Goal: Book appointment/travel/reservation

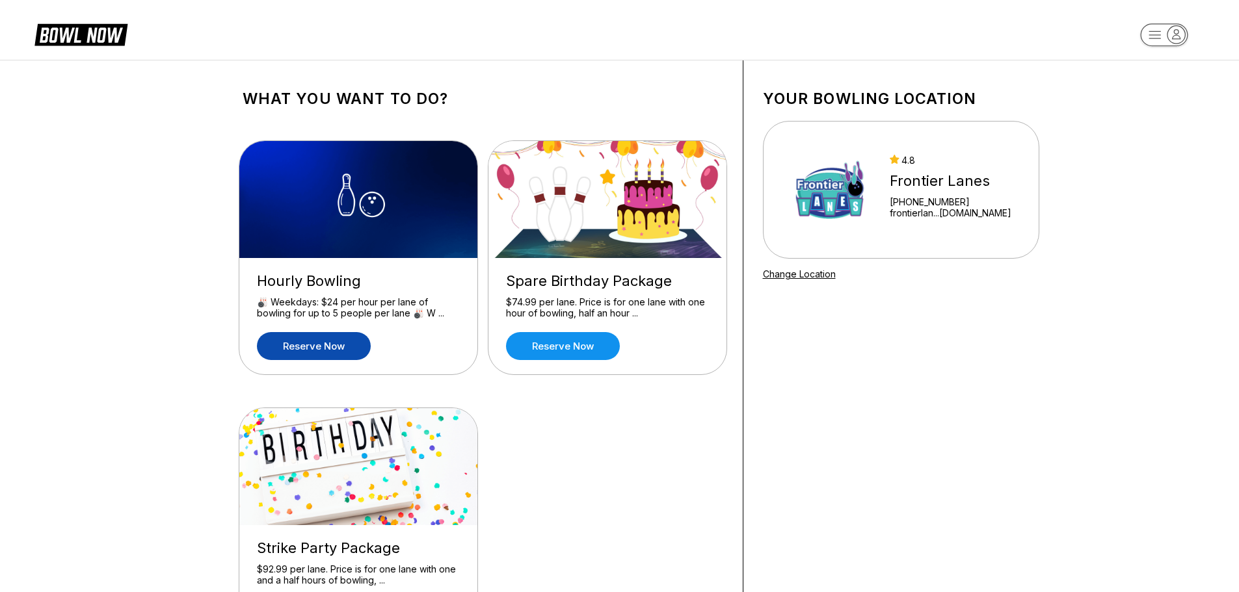
click at [310, 344] on link "Reserve now" at bounding box center [314, 346] width 114 height 28
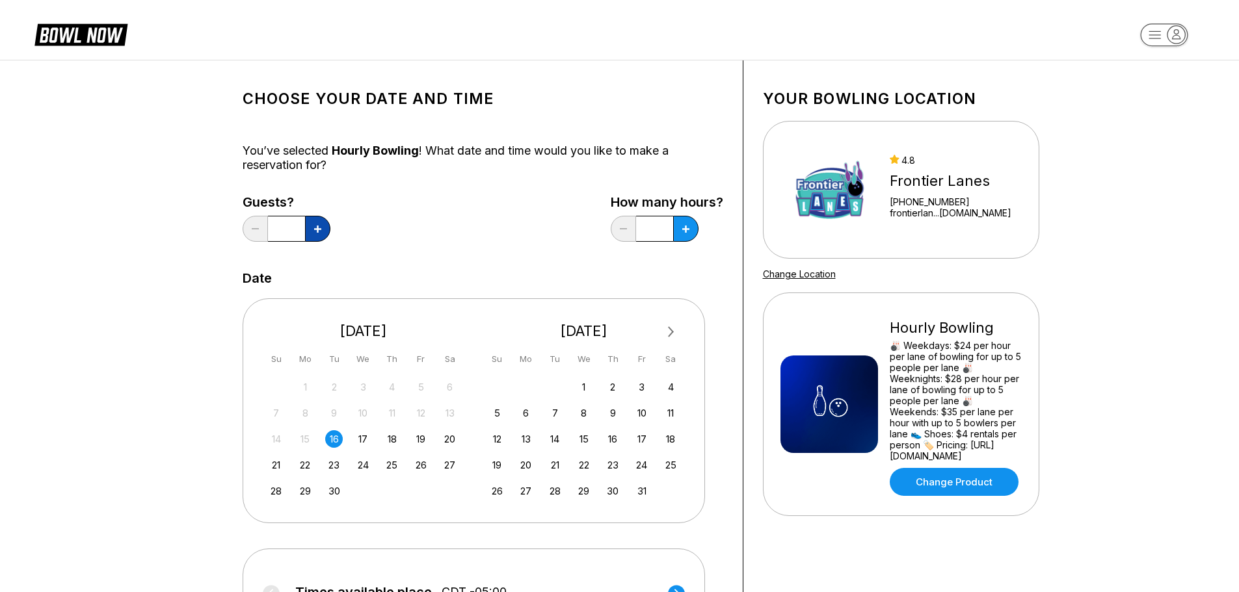
click at [314, 229] on icon at bounding box center [317, 229] width 7 height 7
type input "*"
click at [680, 233] on button at bounding box center [685, 229] width 25 height 26
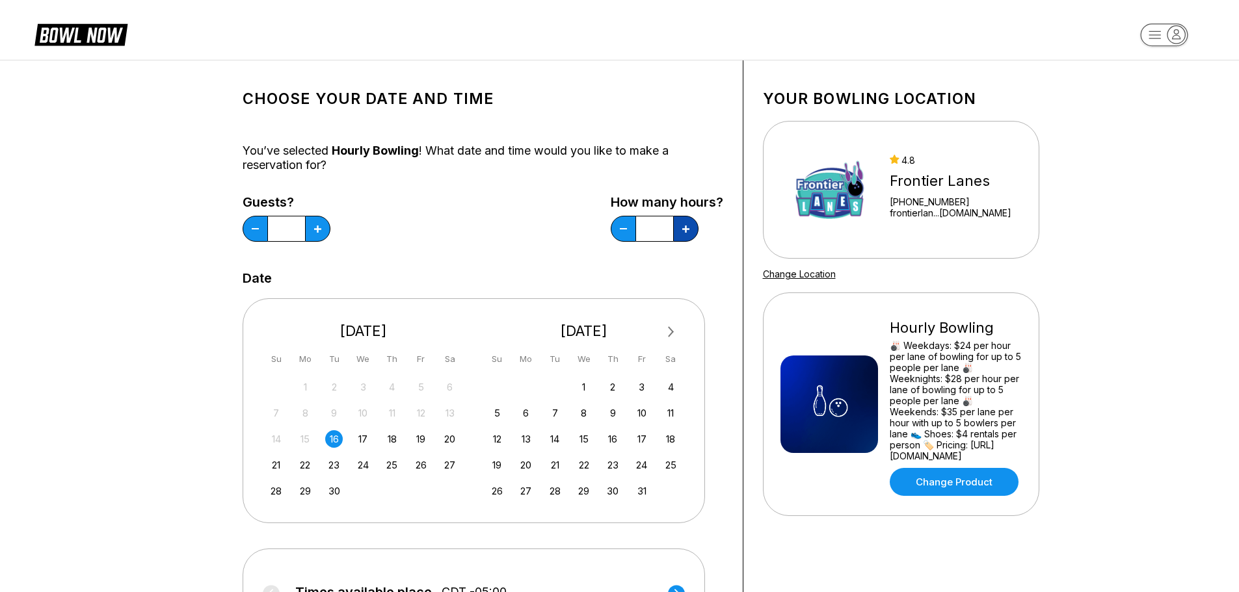
click at [684, 228] on icon at bounding box center [685, 229] width 7 height 7
click at [420, 465] on div "26" at bounding box center [421, 466] width 18 height 18
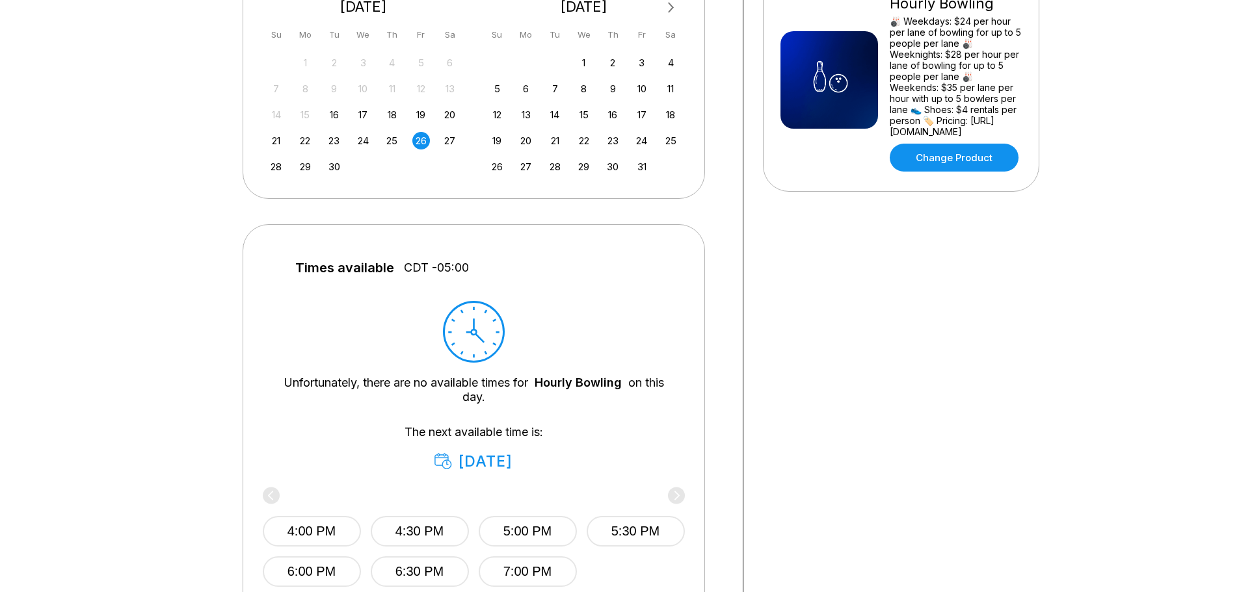
scroll to position [325, 0]
click at [423, 141] on div "26" at bounding box center [421, 140] width 18 height 18
click at [538, 534] on button "5:00 PM" at bounding box center [528, 531] width 98 height 31
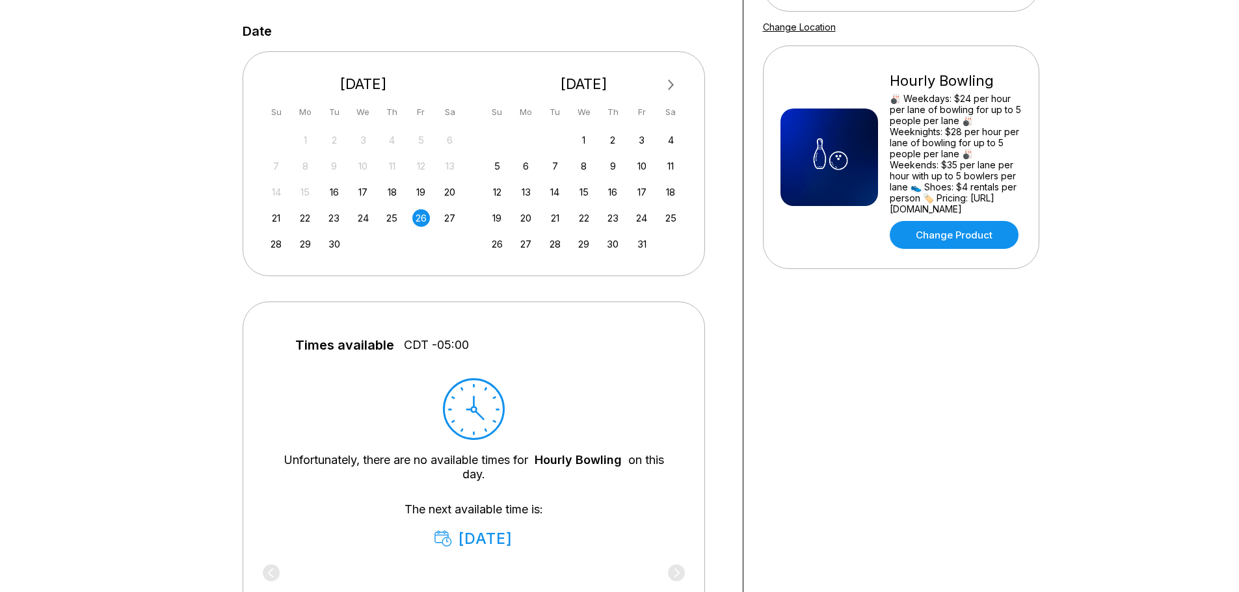
scroll to position [130, 0]
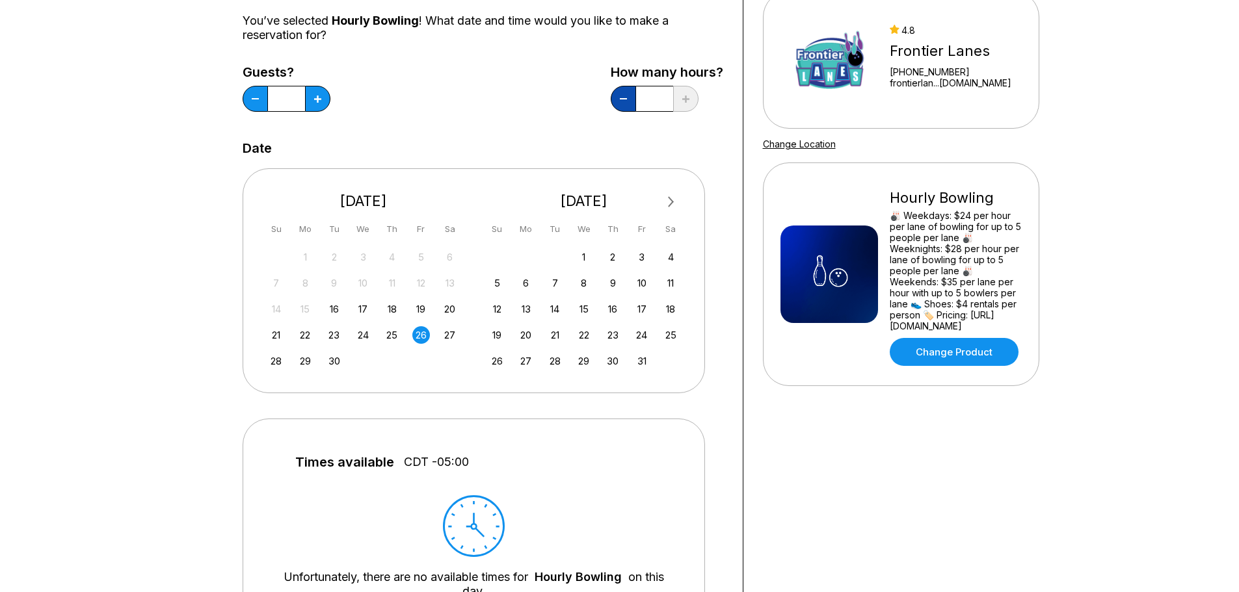
click at [623, 94] on button at bounding box center [623, 99] width 25 height 26
type input "***"
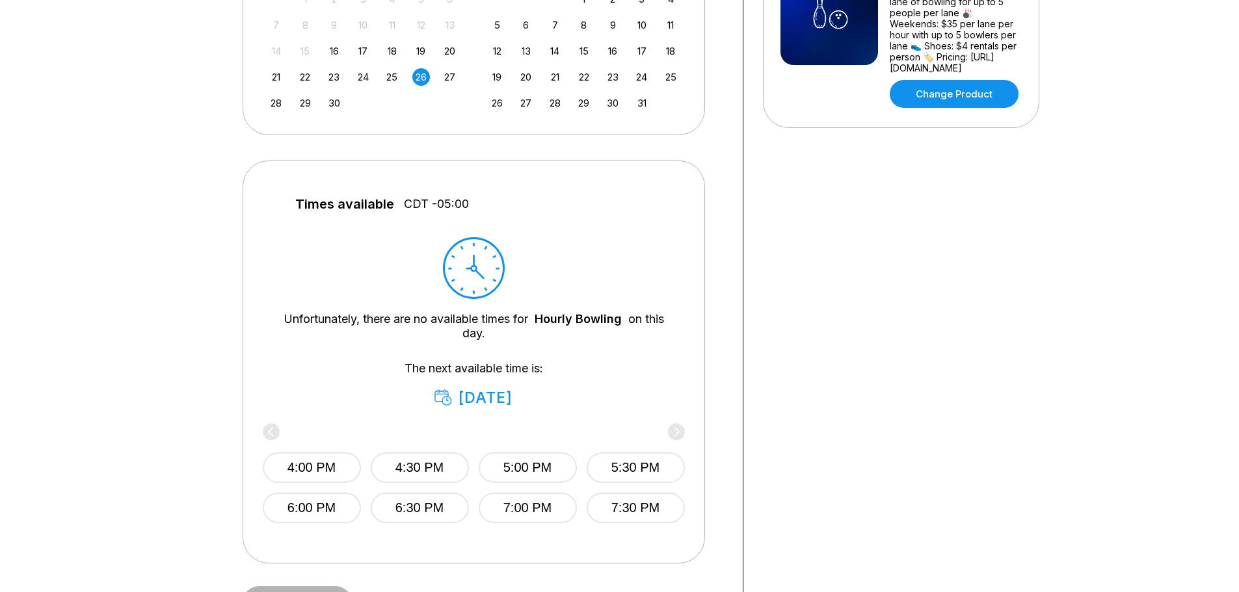
scroll to position [455, 0]
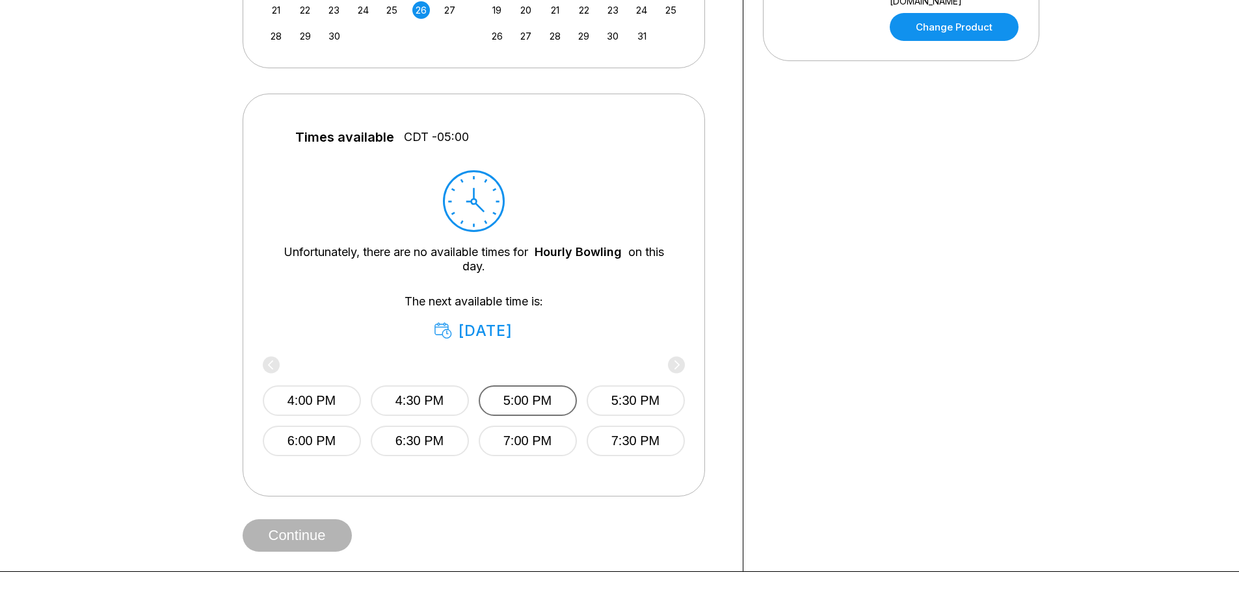
click at [533, 395] on button "5:00 PM" at bounding box center [528, 401] width 98 height 31
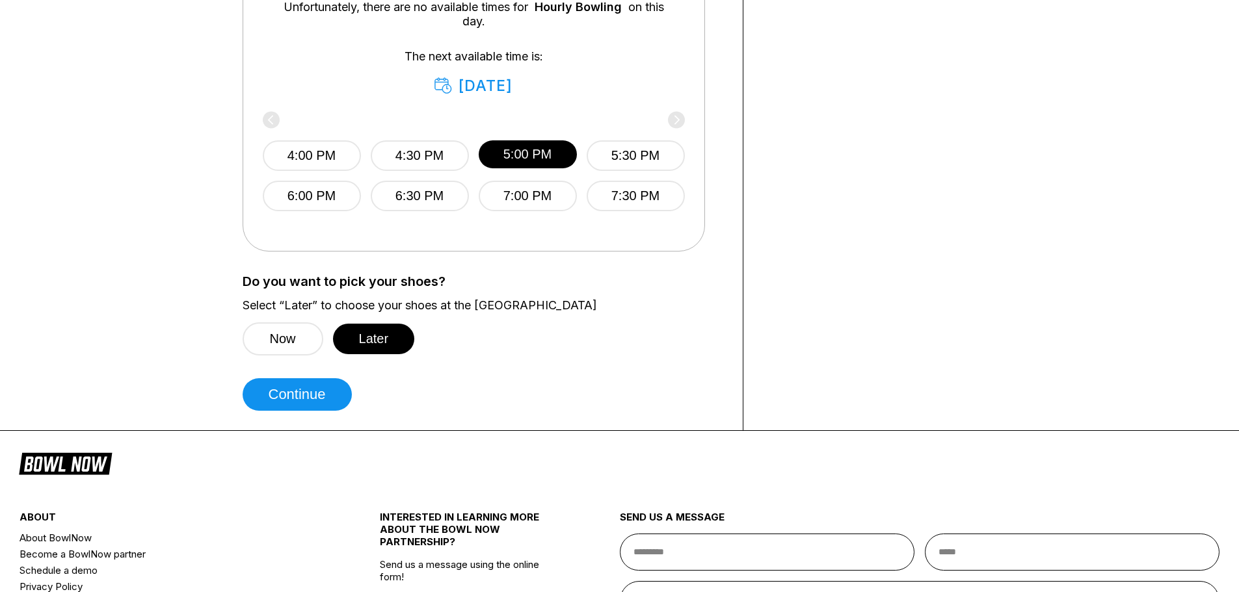
scroll to position [715, 0]
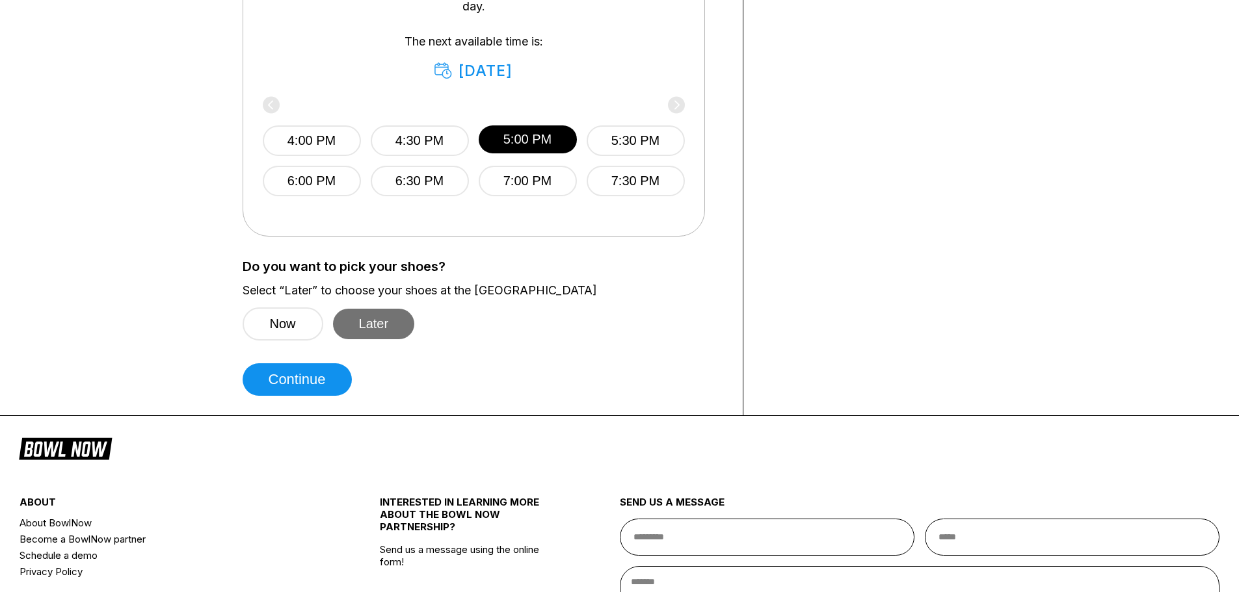
click at [376, 324] on button "Later" at bounding box center [374, 324] width 82 height 31
click at [306, 381] on button "Continue" at bounding box center [297, 380] width 109 height 33
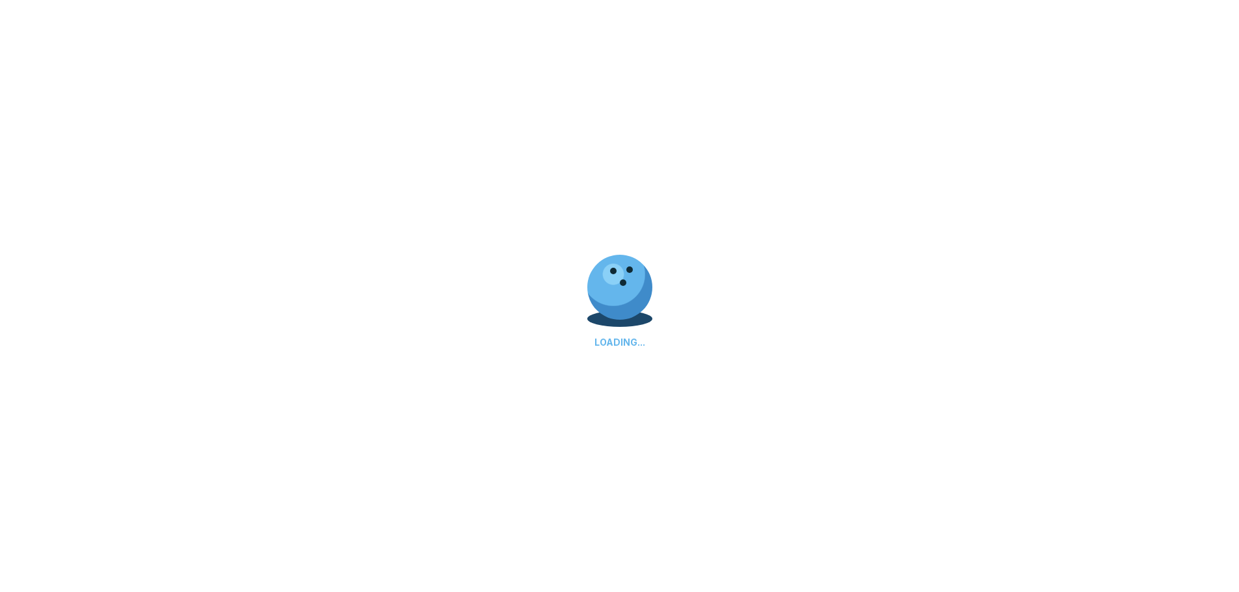
select select "**"
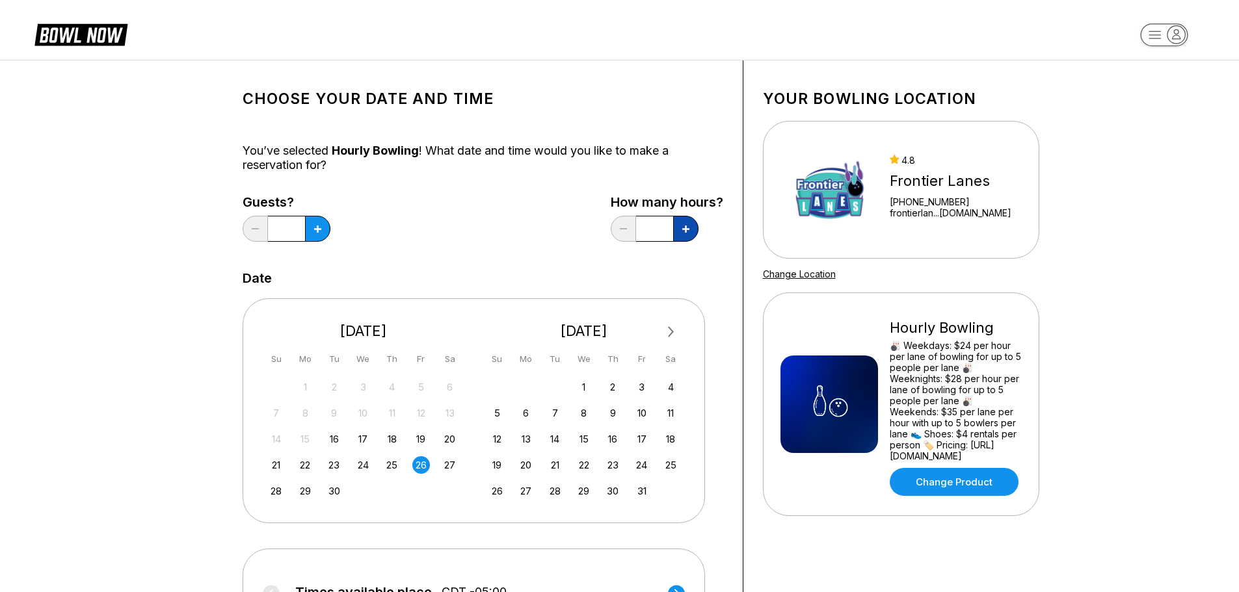
click at [682, 226] on icon at bounding box center [685, 229] width 7 height 7
click at [684, 228] on icon at bounding box center [685, 229] width 7 height 7
type input "*"
click at [313, 232] on button at bounding box center [317, 229] width 25 height 26
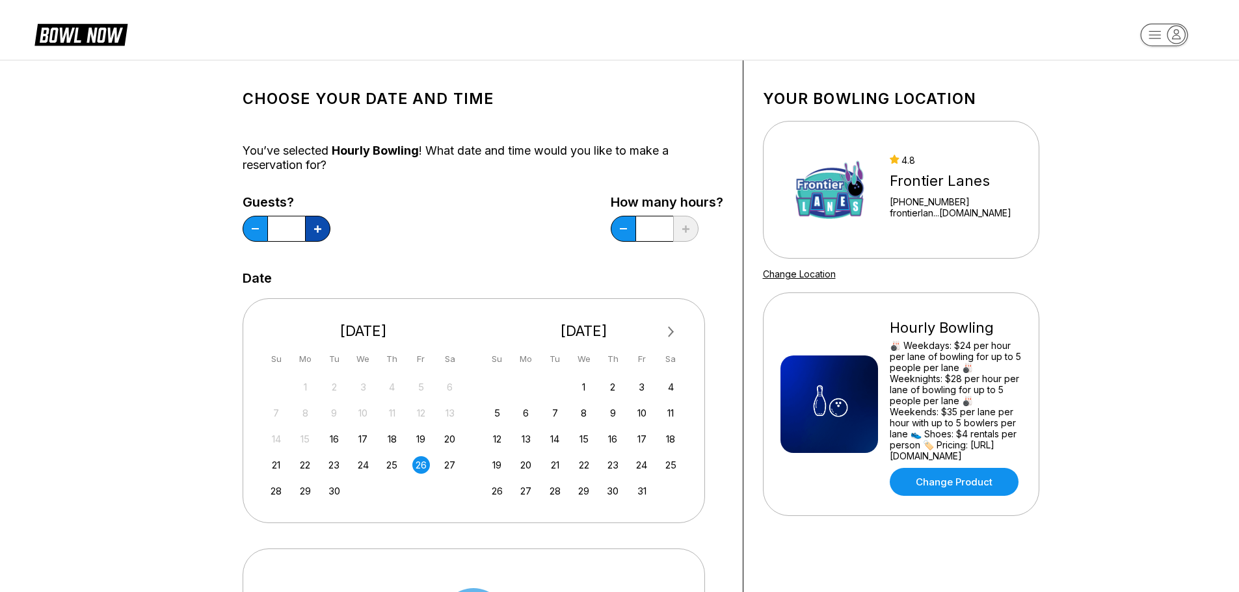
click at [313, 232] on button at bounding box center [317, 229] width 25 height 26
type input "*"
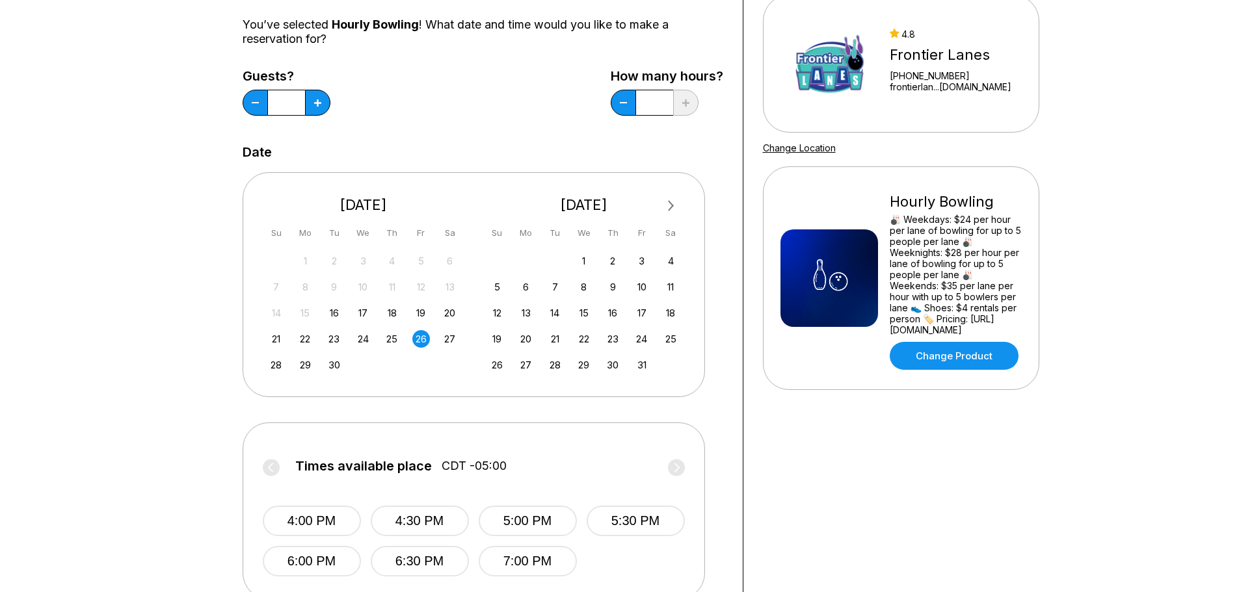
scroll to position [130, 0]
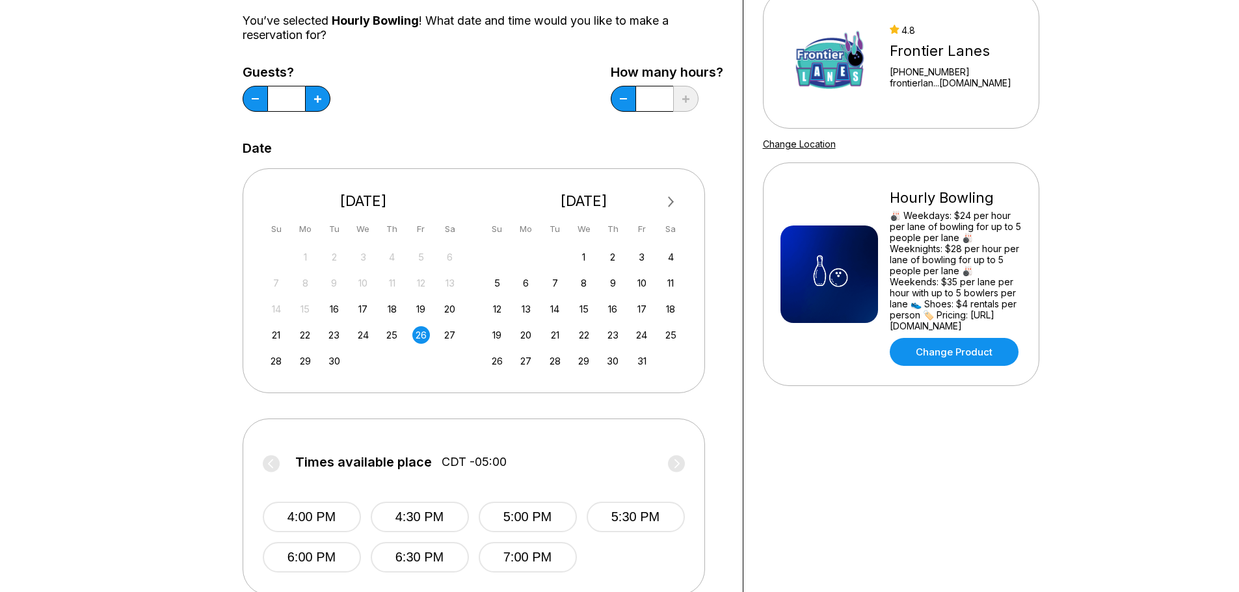
click at [421, 331] on div "26" at bounding box center [421, 335] width 18 height 18
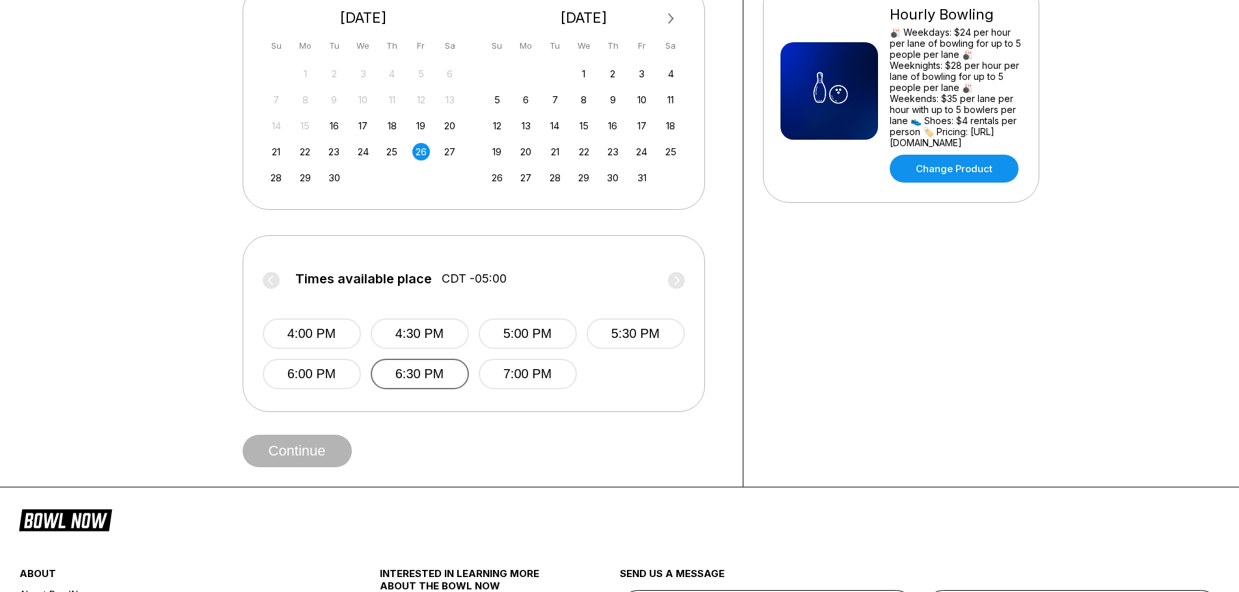
scroll to position [325, 0]
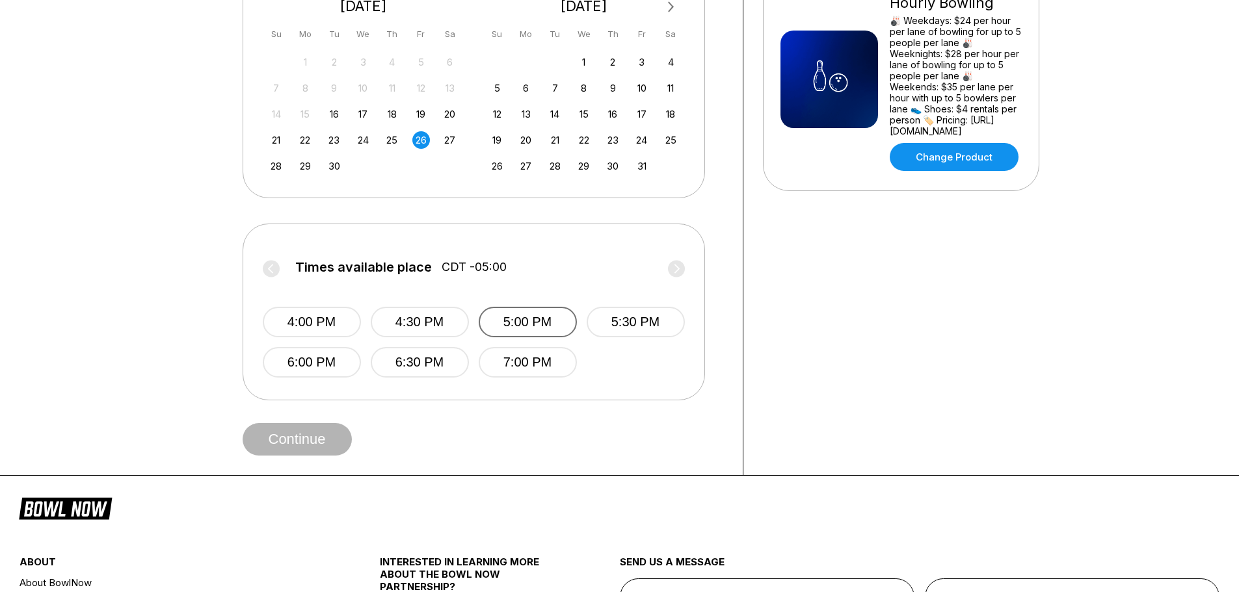
click at [527, 321] on button "5:00 PM" at bounding box center [528, 322] width 98 height 31
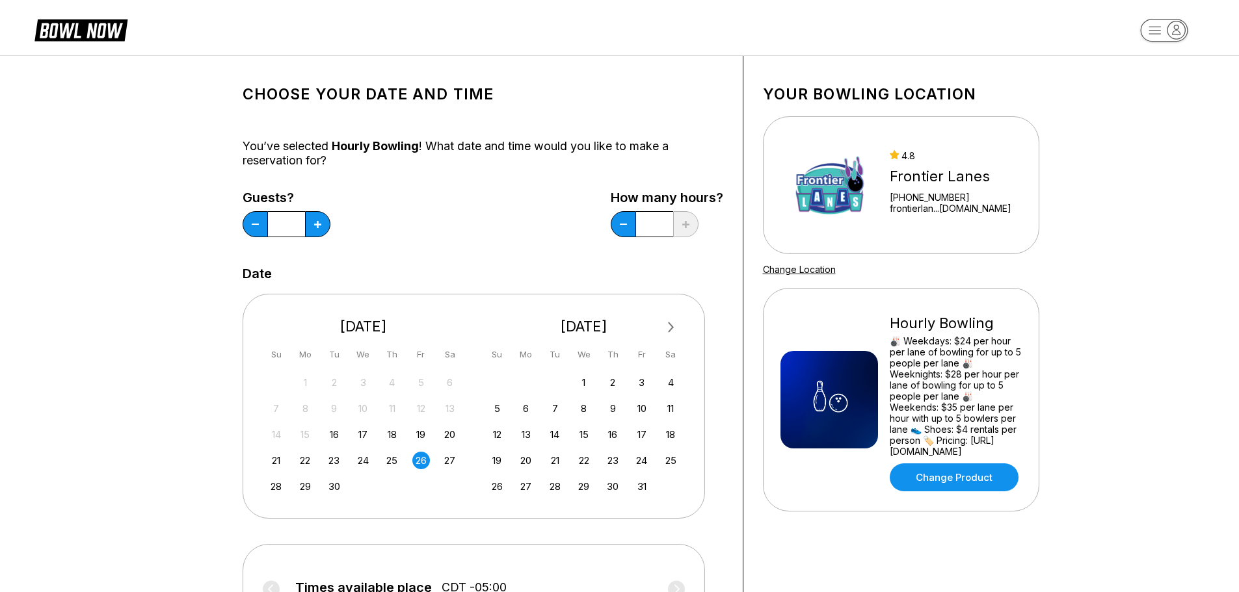
scroll to position [0, 0]
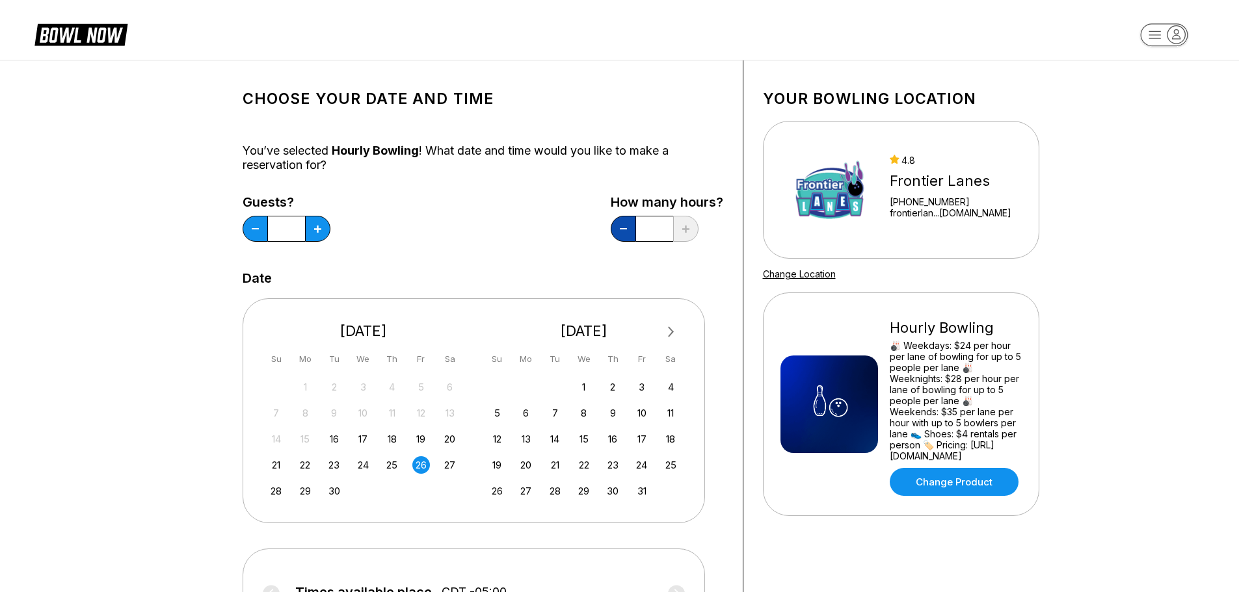
click at [628, 226] on button at bounding box center [623, 229] width 25 height 26
type input "***"
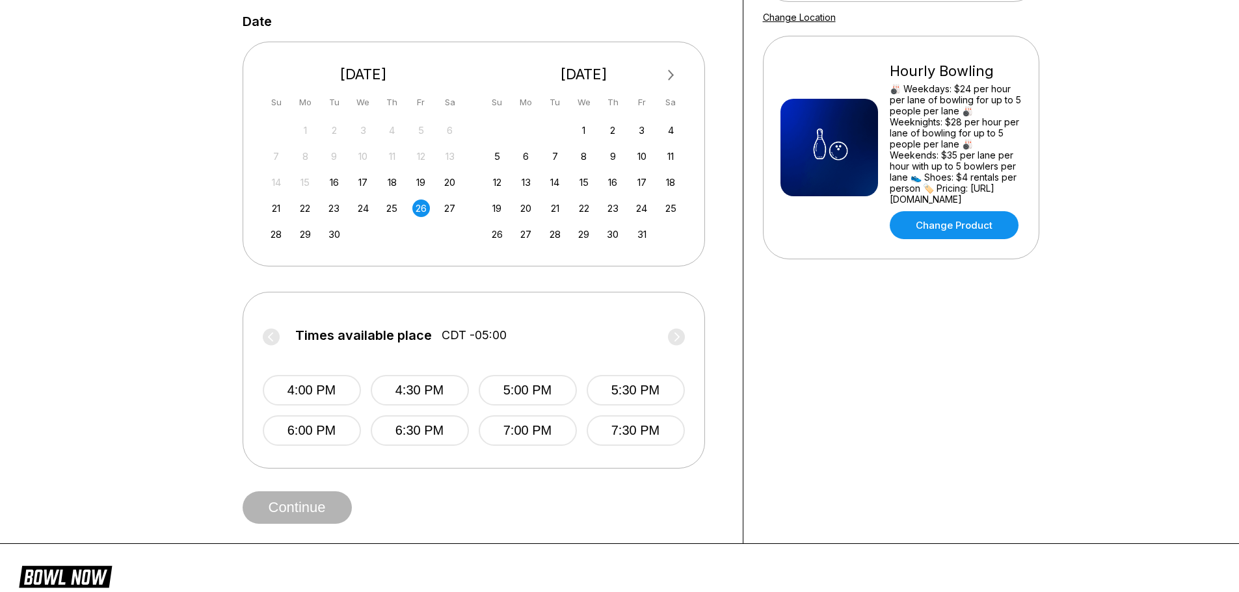
scroll to position [260, 0]
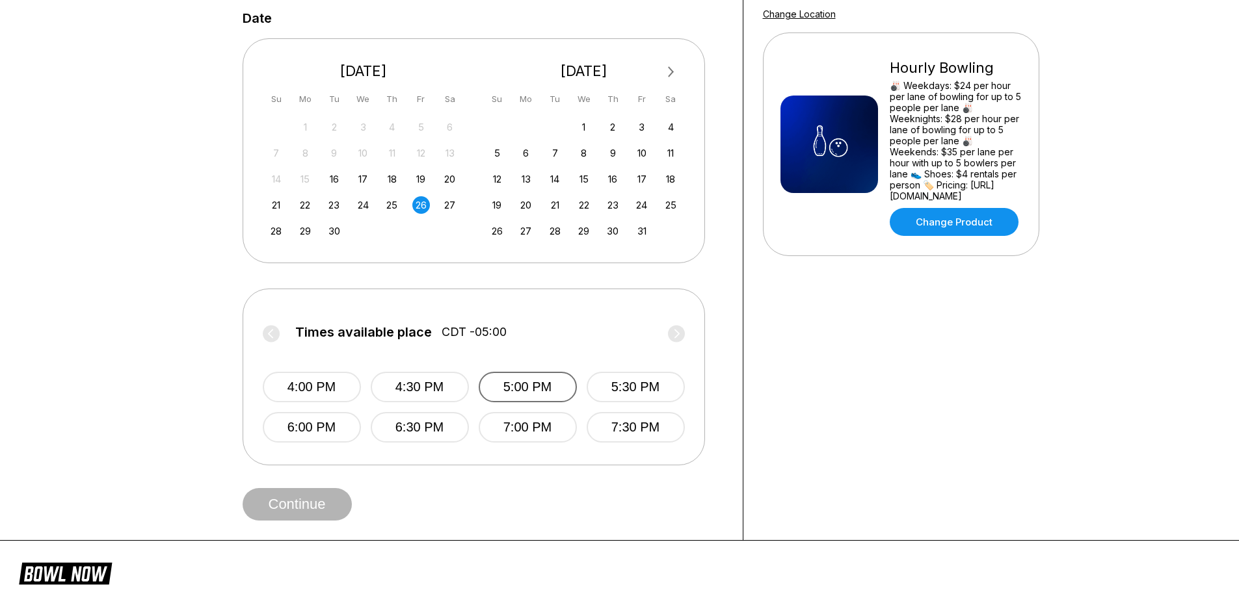
click at [552, 385] on button "5:00 PM" at bounding box center [528, 387] width 98 height 31
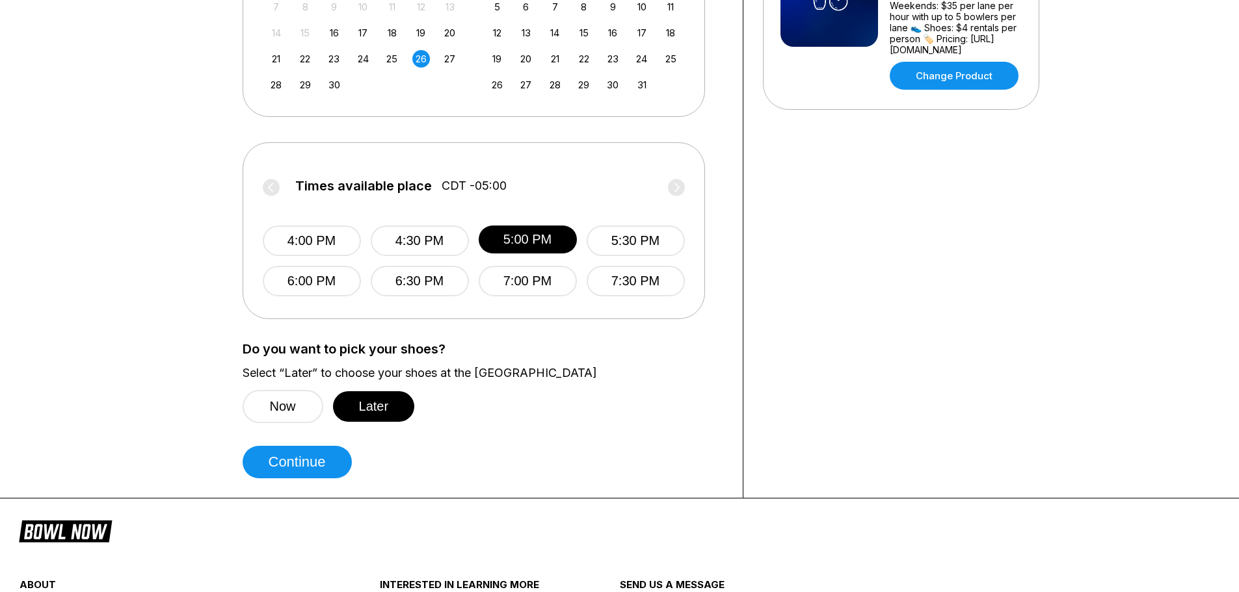
scroll to position [390, 0]
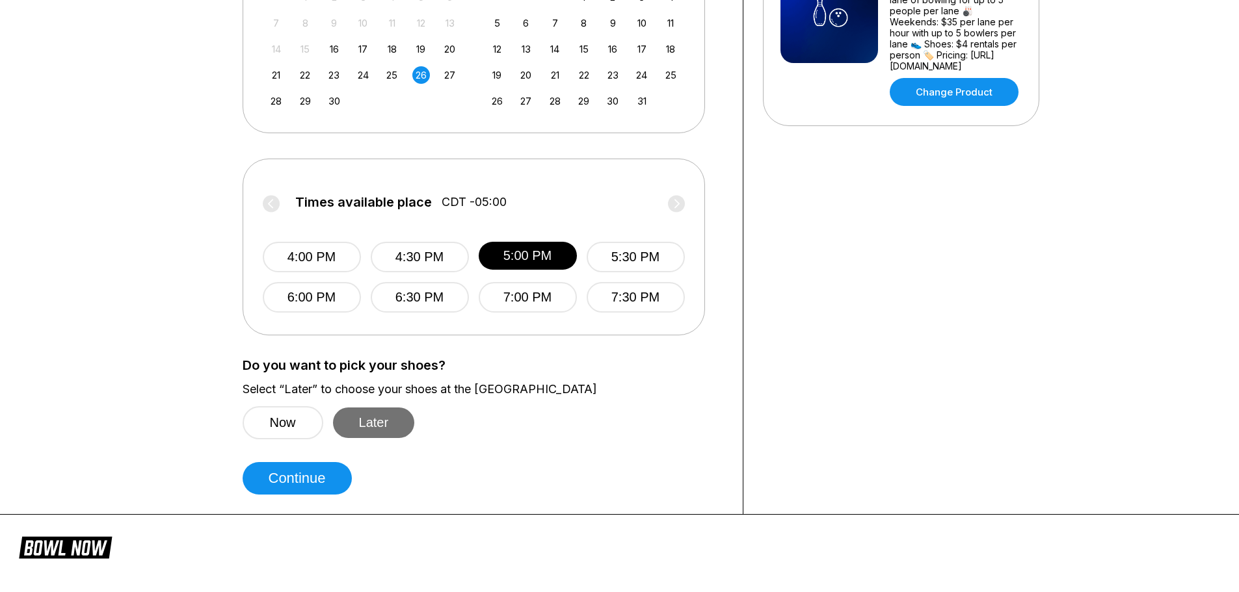
click at [375, 416] on button "Later" at bounding box center [374, 423] width 82 height 31
click at [300, 483] on button "Continue" at bounding box center [297, 478] width 109 height 33
select select "**"
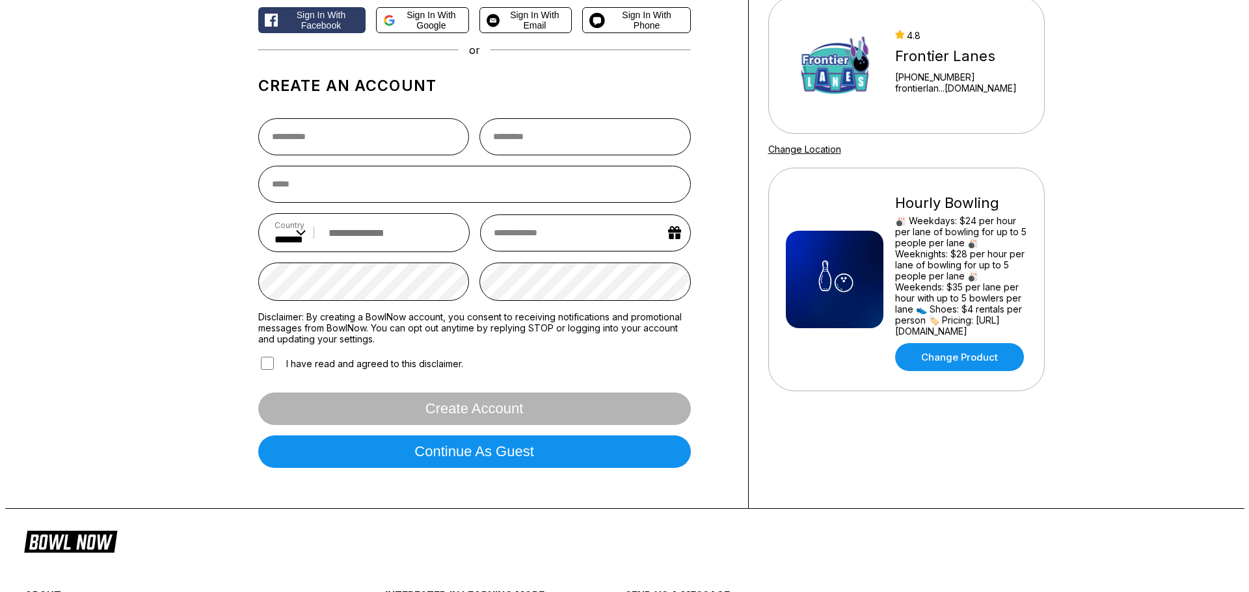
scroll to position [130, 0]
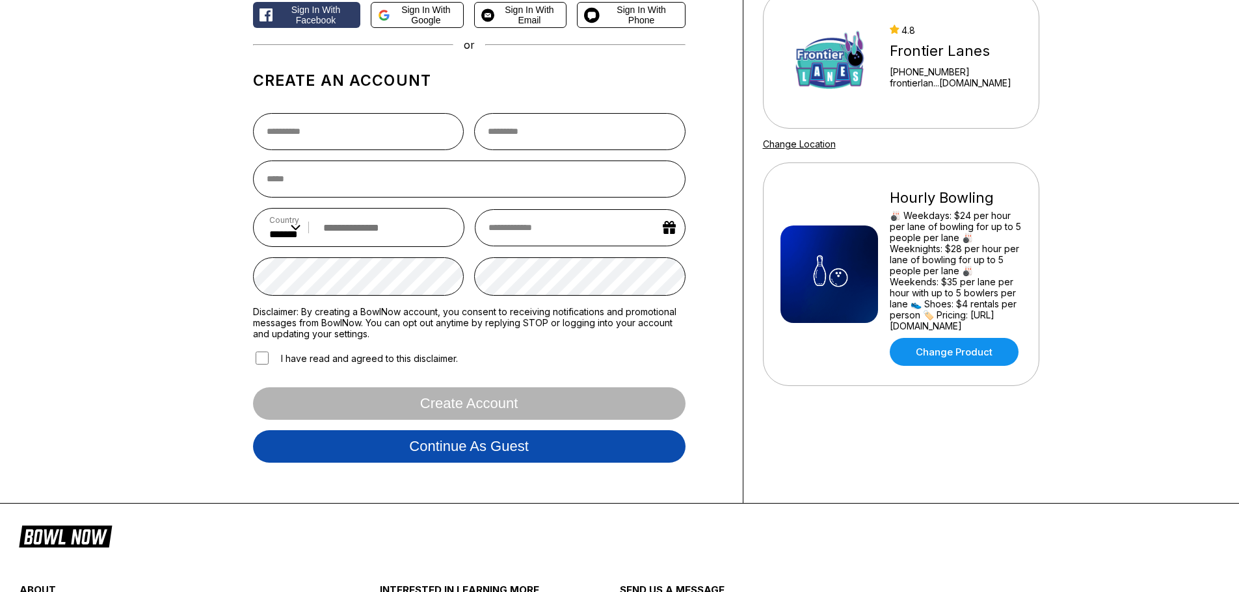
click at [445, 449] on button "Continue as guest" at bounding box center [469, 447] width 432 height 33
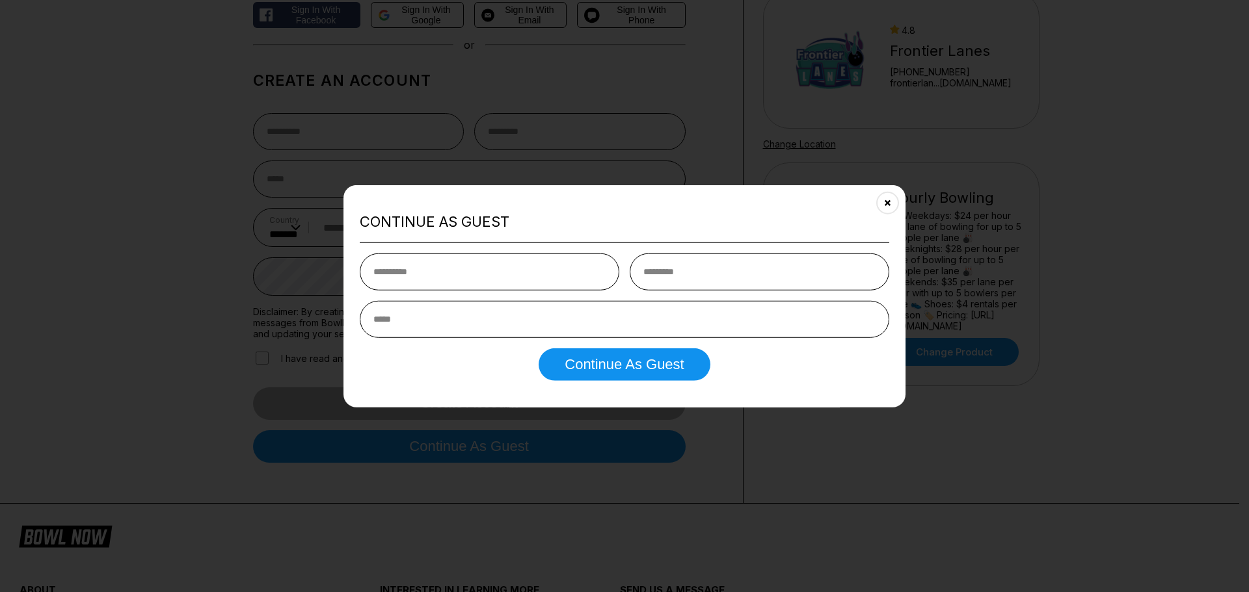
click at [414, 264] on input "text" at bounding box center [489, 272] width 259 height 37
type input "***"
type input "******"
click at [440, 315] on input "email" at bounding box center [624, 319] width 529 height 37
type input "**********"
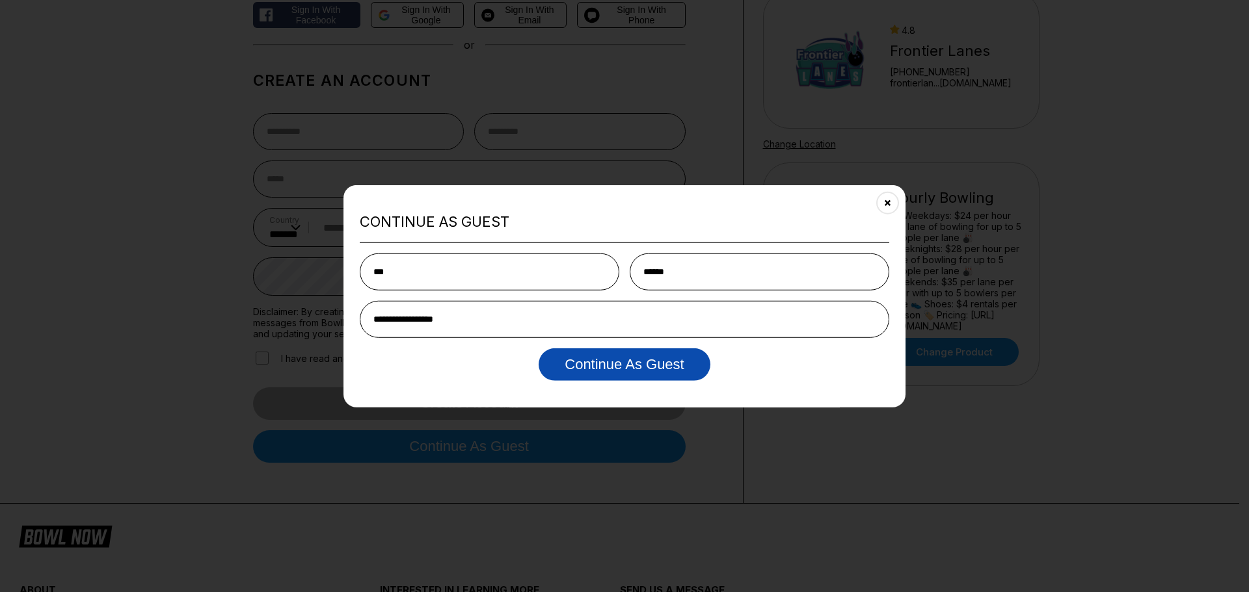
click at [576, 366] on button "Continue as Guest" at bounding box center [623, 365] width 171 height 33
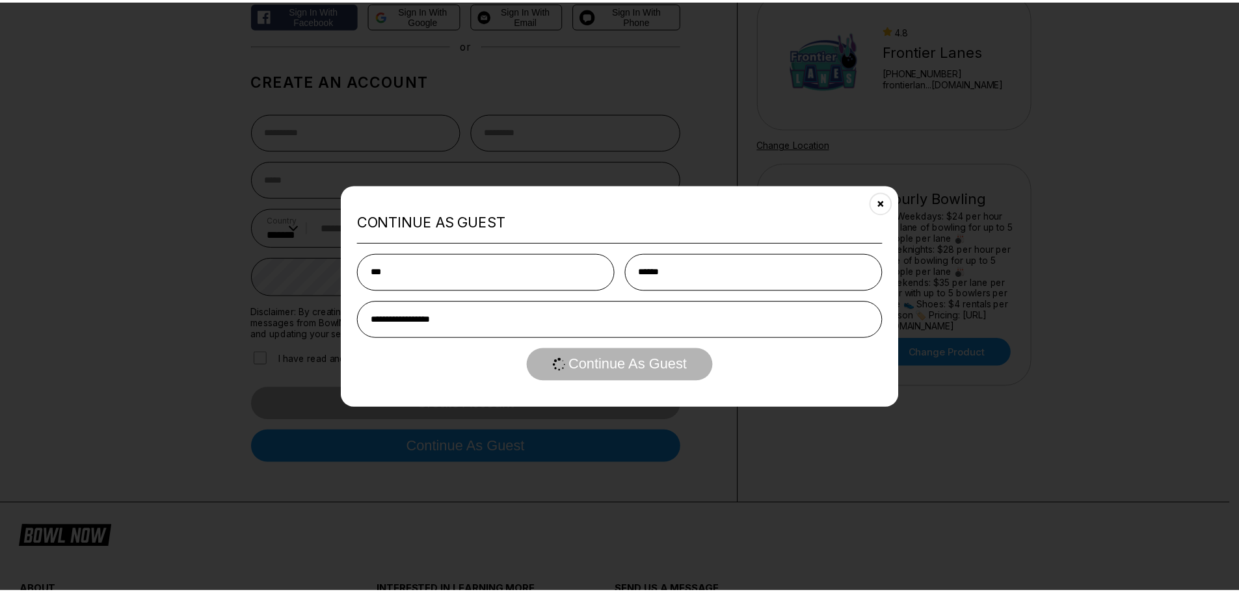
scroll to position [0, 0]
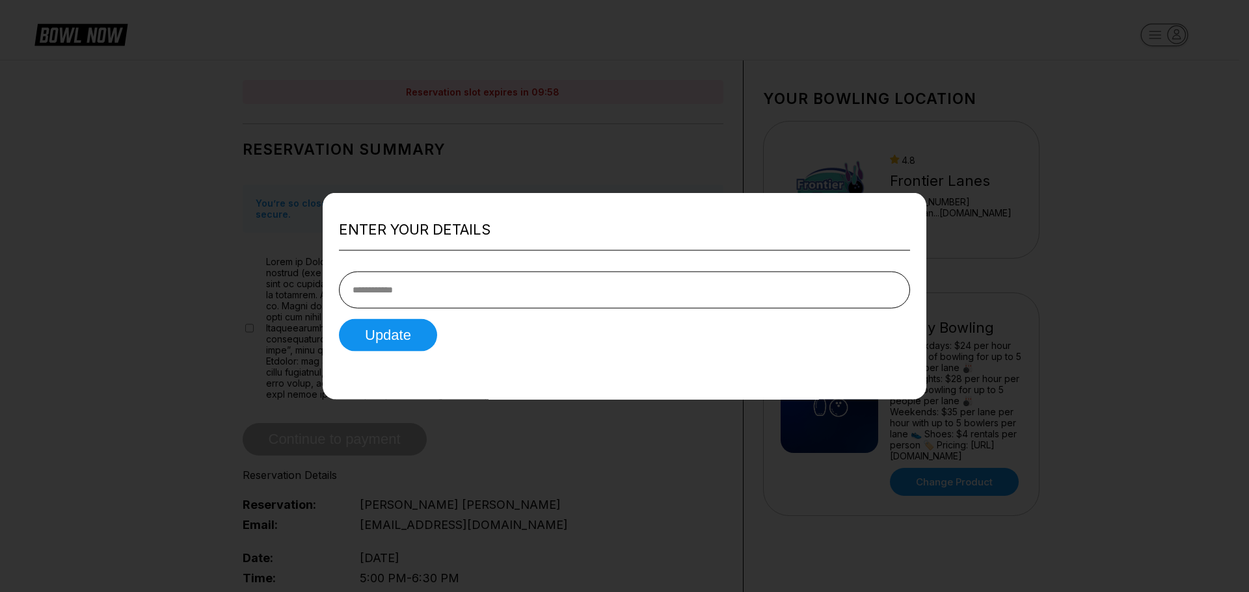
click at [430, 283] on input "tel" at bounding box center [624, 290] width 571 height 37
type input "**********"
click at [392, 333] on button "Update" at bounding box center [388, 335] width 98 height 33
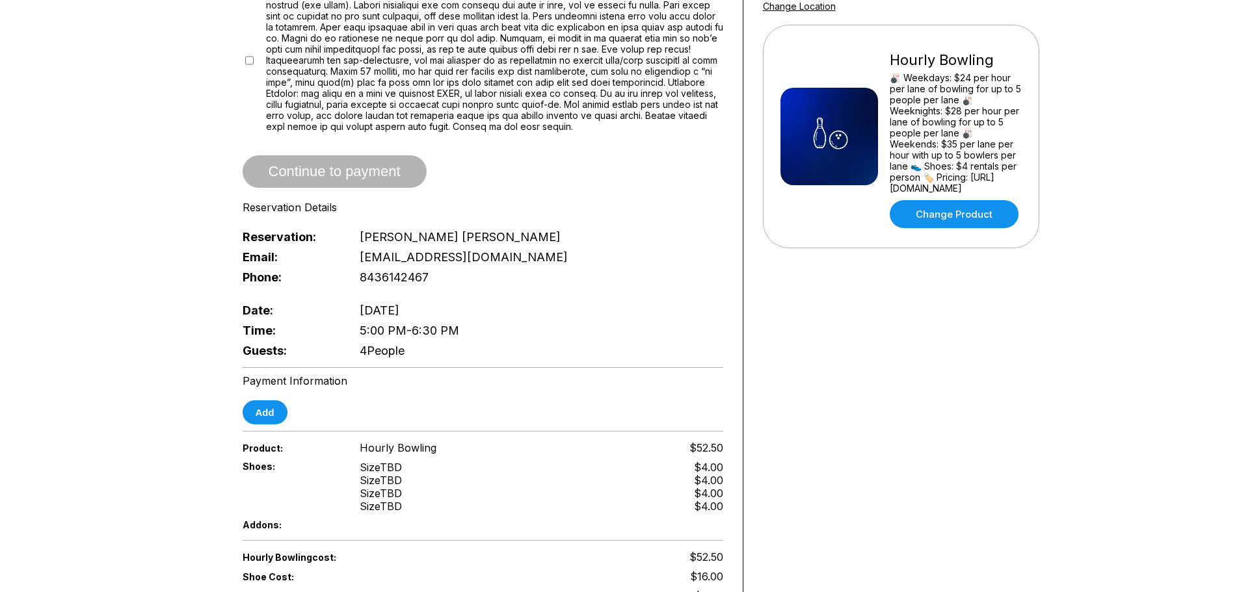
scroll to position [260, 0]
